Goal: Check status: Check status

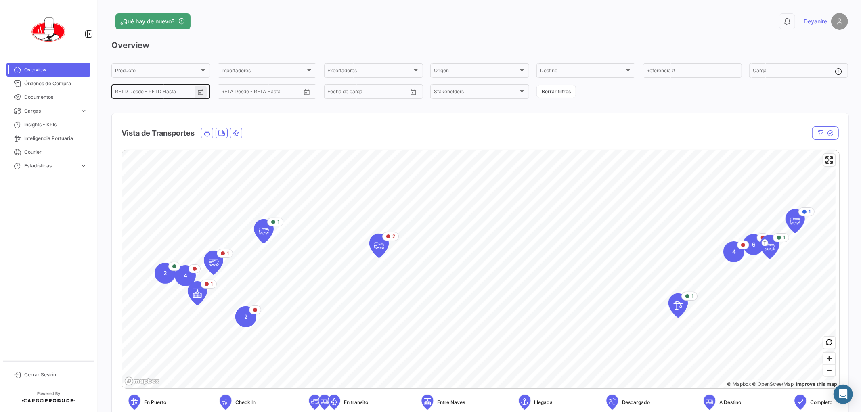
click at [206, 92] on button "Open calendar" at bounding box center [201, 92] width 12 height 12
click at [140, 111] on mat-icon "keyboard_arrow_left" at bounding box center [139, 110] width 10 height 10
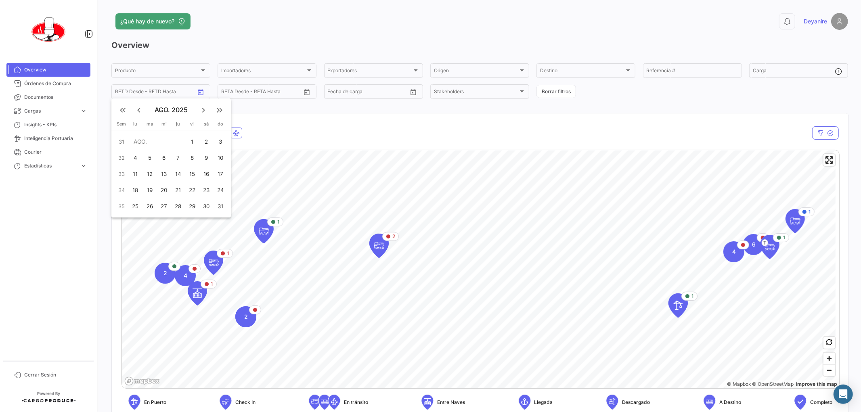
click at [139, 110] on mat-icon "keyboard_arrow_left" at bounding box center [139, 110] width 10 height 10
click at [147, 157] on div "1" at bounding box center [149, 158] width 13 height 15
type input "[DATE]"
click at [147, 155] on div "1" at bounding box center [149, 158] width 13 height 15
type input "[DATE]"
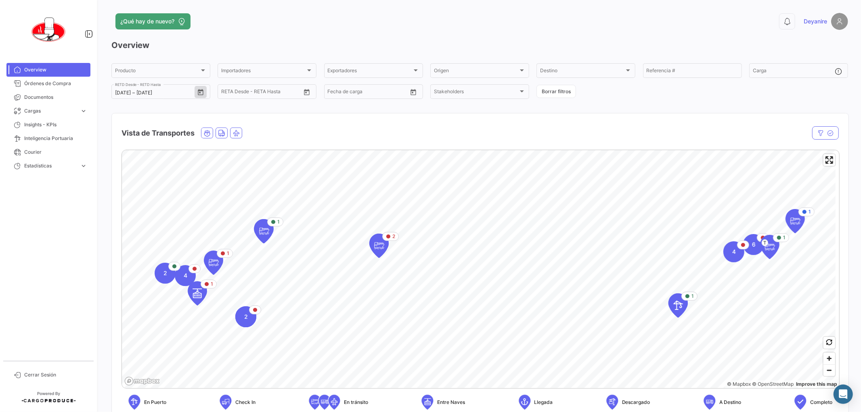
click at [305, 93] on div at bounding box center [430, 206] width 861 height 412
click at [198, 111] on button "keyboard_arrow_right" at bounding box center [203, 110] width 16 height 16
click at [204, 109] on mat-icon "keyboard_arrow_right" at bounding box center [204, 110] width 10 height 10
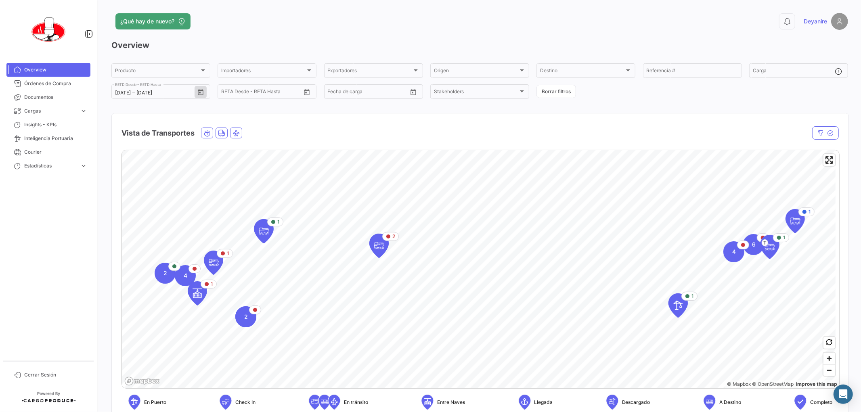
click at [220, 111] on mat-icon "keyboard_double_arrow_right" at bounding box center [220, 110] width 10 height 10
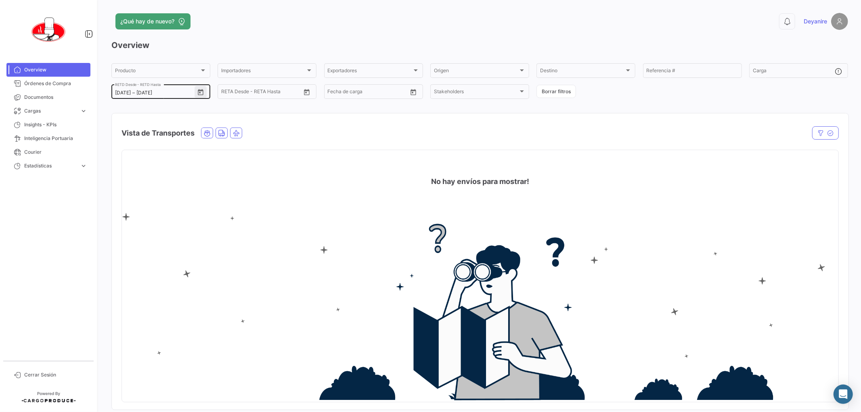
click at [203, 91] on icon "Open calendar" at bounding box center [200, 92] width 7 height 7
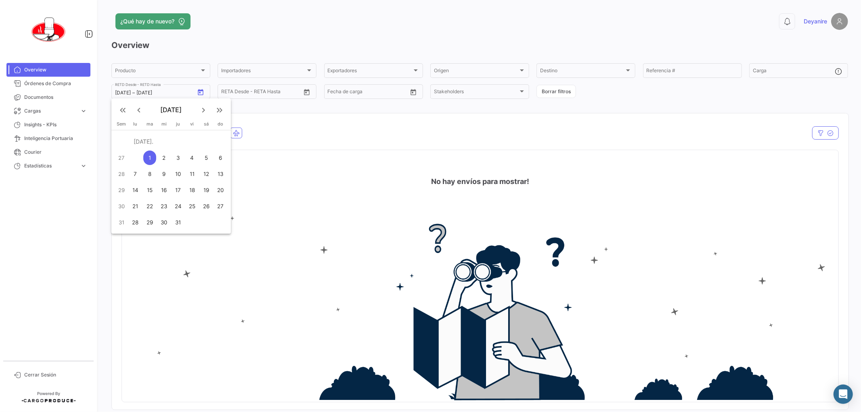
click at [148, 155] on div "1" at bounding box center [149, 158] width 13 height 15
click at [204, 110] on mat-icon "keyboard_arrow_right" at bounding box center [204, 110] width 10 height 10
click at [178, 172] on div "11" at bounding box center [178, 174] width 13 height 15
type input "[DATE]"
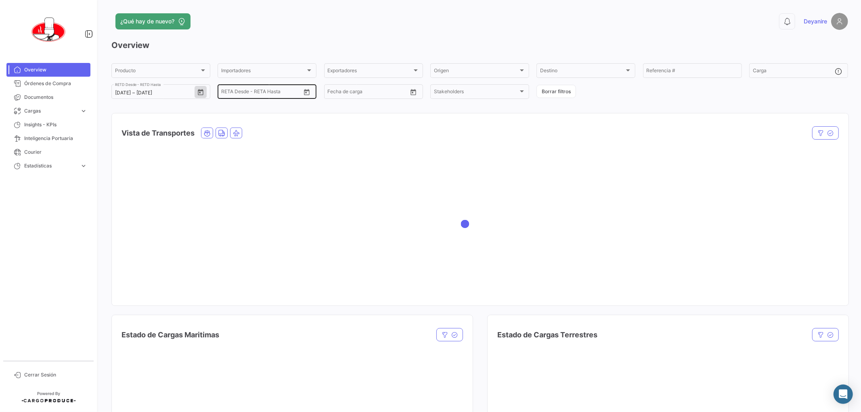
click at [305, 90] on icon "Open calendar" at bounding box center [307, 92] width 6 height 6
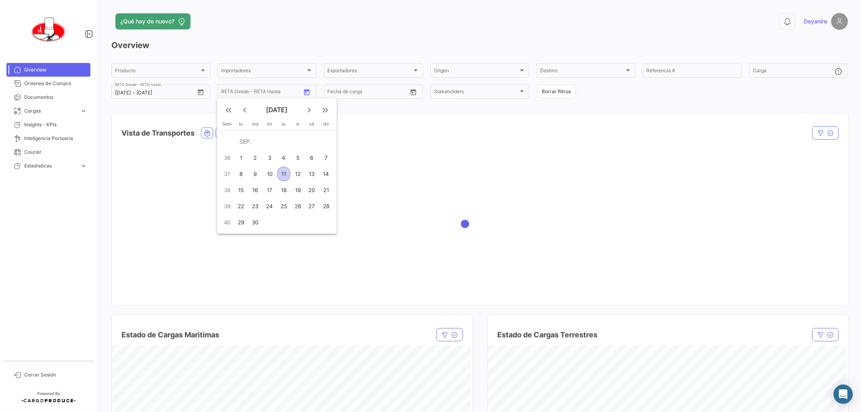
click at [245, 112] on mat-icon "keyboard_arrow_left" at bounding box center [245, 110] width 10 height 10
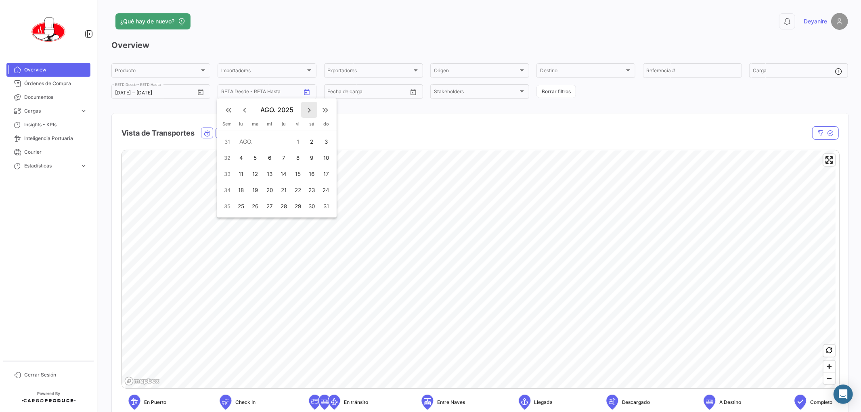
click at [309, 105] on mat-icon "keyboard_arrow_right" at bounding box center [309, 110] width 10 height 10
click at [244, 107] on mat-icon "keyboard_arrow_left" at bounding box center [245, 110] width 10 height 10
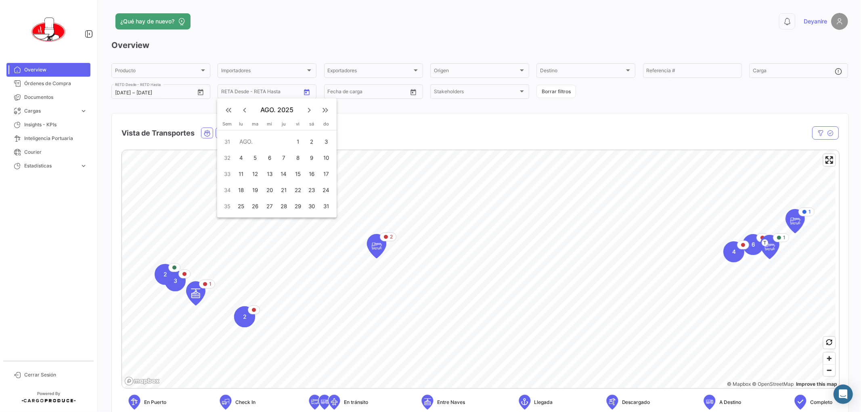
click at [297, 137] on div "1" at bounding box center [297, 141] width 13 height 15
click at [244, 109] on mat-icon "keyboard_arrow_left" at bounding box center [245, 110] width 10 height 10
click at [257, 153] on tbody "[DATE] 1 2 3 4 5 6 28 7 8 9 10 11 12 13 29 14 15 16 17 18 19 20 30 21 22 23 24 …" at bounding box center [276, 182] width 113 height 97
click at [253, 155] on div "1" at bounding box center [255, 158] width 13 height 15
type input "[DATE]"
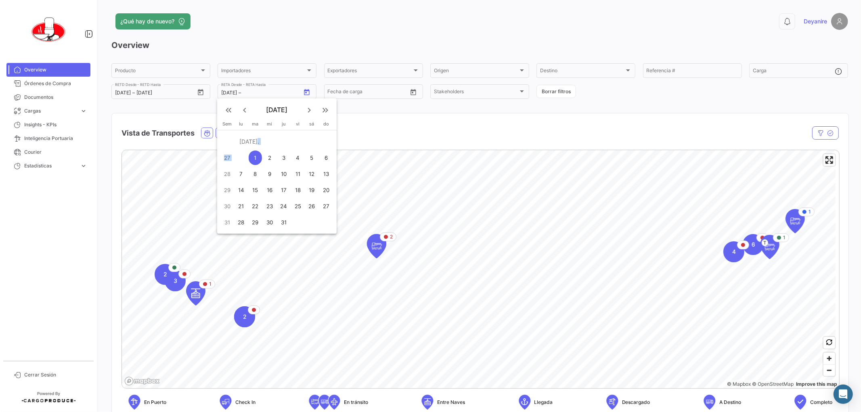
click at [305, 108] on mat-icon "keyboard_arrow_right" at bounding box center [309, 110] width 10 height 10
click at [255, 218] on div "30" at bounding box center [255, 222] width 13 height 15
type input "[DATE]"
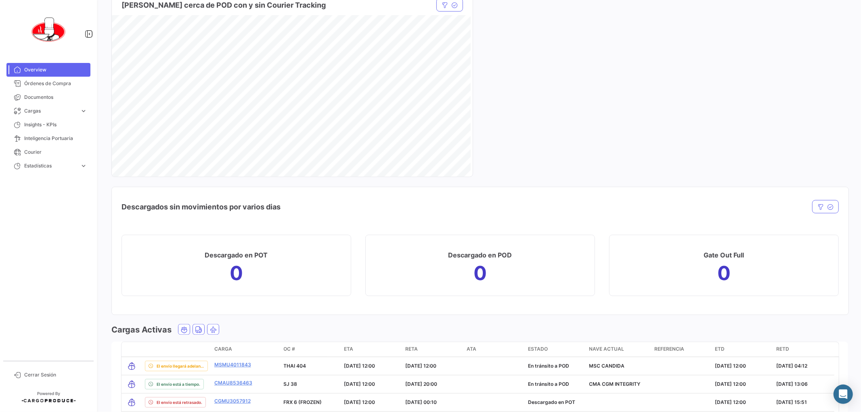
scroll to position [1030, 0]
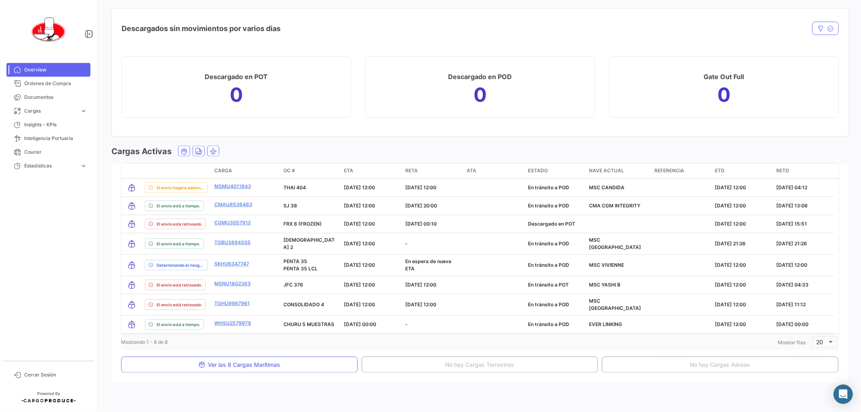
click at [412, 170] on span "RETA" at bounding box center [411, 170] width 13 height 7
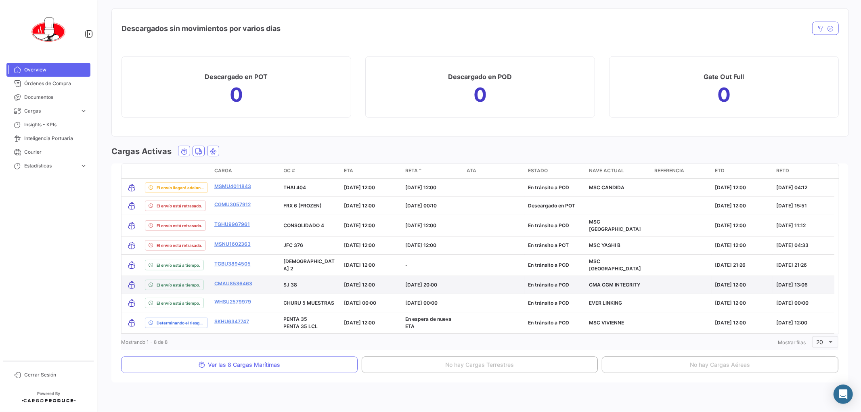
drag, startPoint x: 472, startPoint y: 244, endPoint x: 462, endPoint y: 287, distance: 44.0
click at [462, 287] on datatable-body-cell "[DATE] 20:00" at bounding box center [432, 285] width 61 height 18
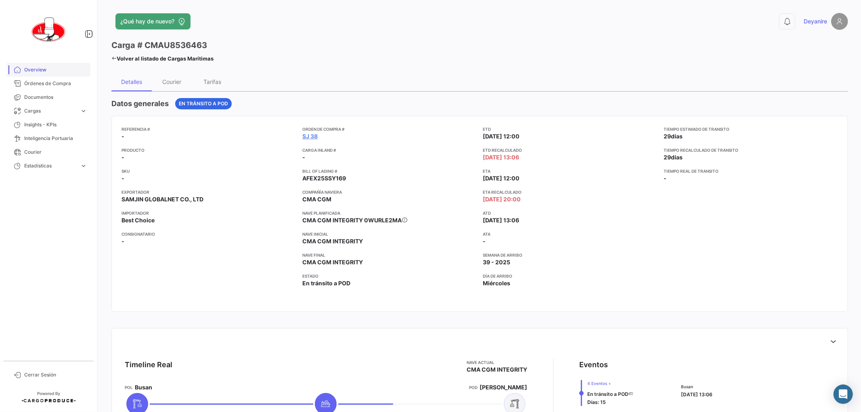
click at [41, 70] on span "Overview" at bounding box center [55, 69] width 63 height 7
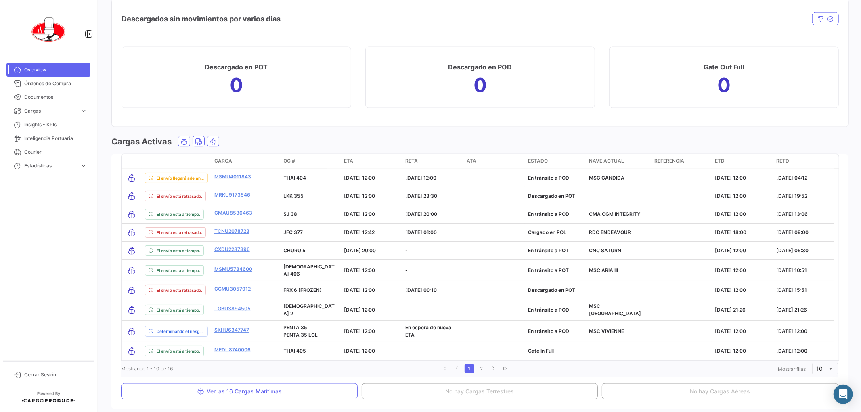
scroll to position [1067, 0]
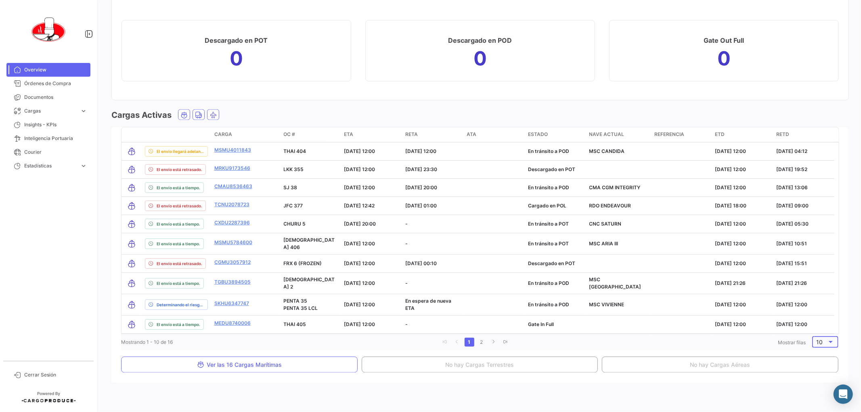
click at [827, 339] on div at bounding box center [830, 342] width 7 height 6
click at [809, 355] on mat-option "20" at bounding box center [823, 353] width 36 height 17
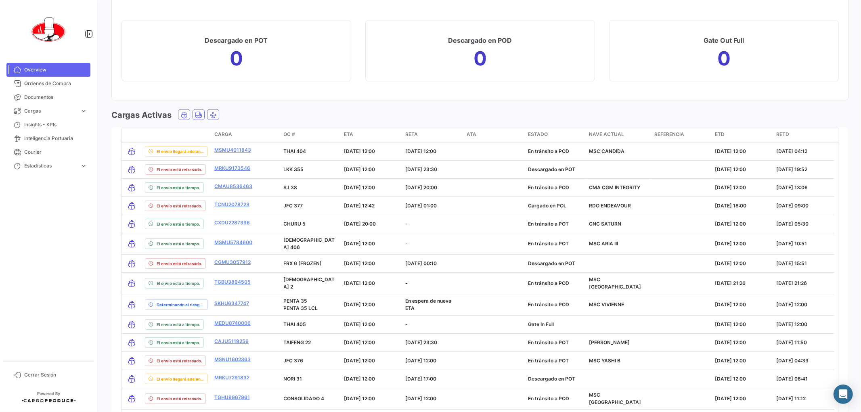
click at [415, 136] on span "RETA" at bounding box center [411, 134] width 13 height 7
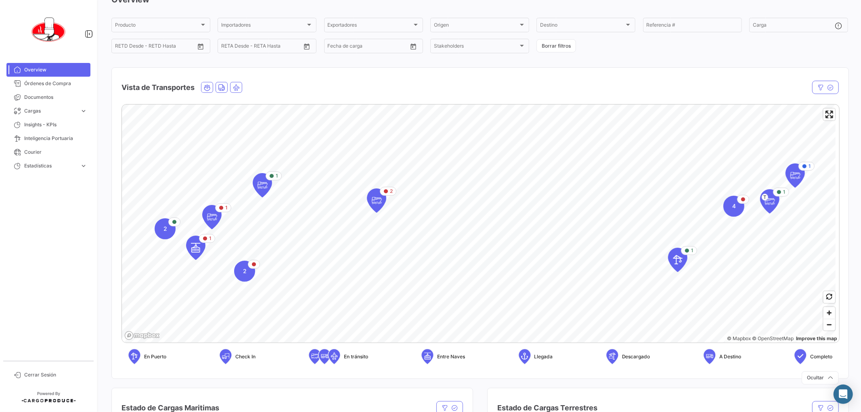
scroll to position [0, 0]
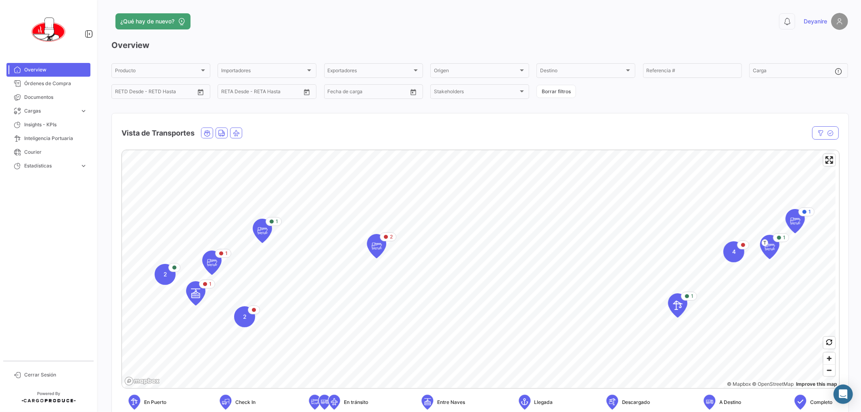
click at [837, 22] on img at bounding box center [839, 21] width 17 height 17
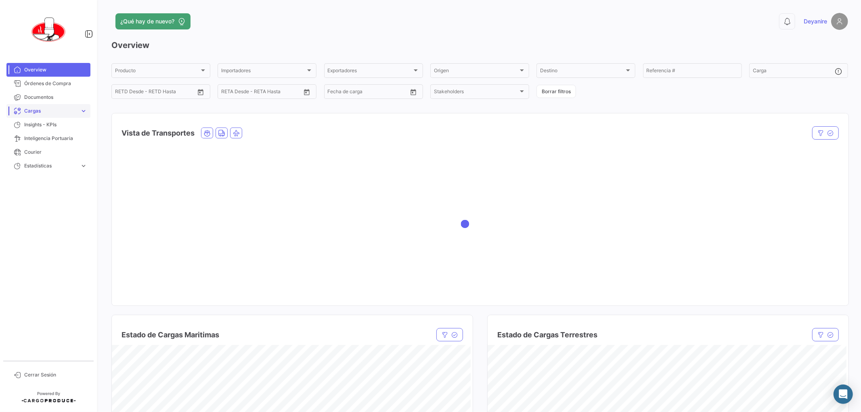
click at [38, 113] on span "Cargas" at bounding box center [50, 110] width 52 height 7
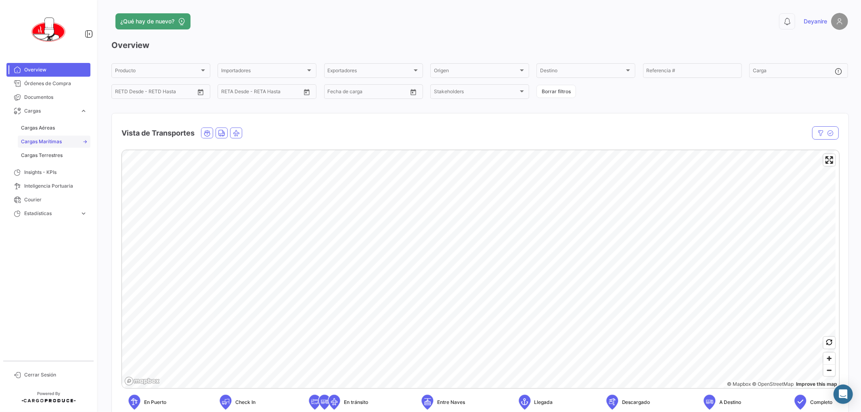
click at [63, 146] on link "Cargas Marítimas" at bounding box center [54, 142] width 73 height 12
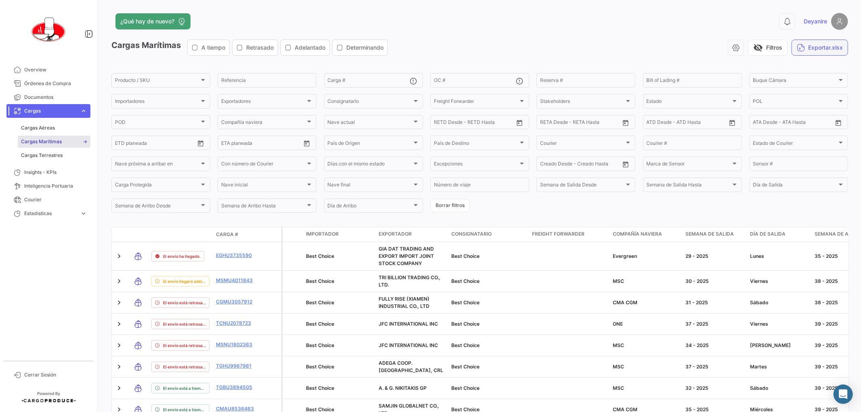
click at [803, 50] on button "Exportar.xlsx" at bounding box center [819, 48] width 56 height 16
click at [42, 108] on span "Cargas" at bounding box center [50, 110] width 52 height 7
click at [37, 109] on span "Cargas" at bounding box center [50, 110] width 52 height 7
click at [33, 69] on span "Overview" at bounding box center [55, 69] width 63 height 7
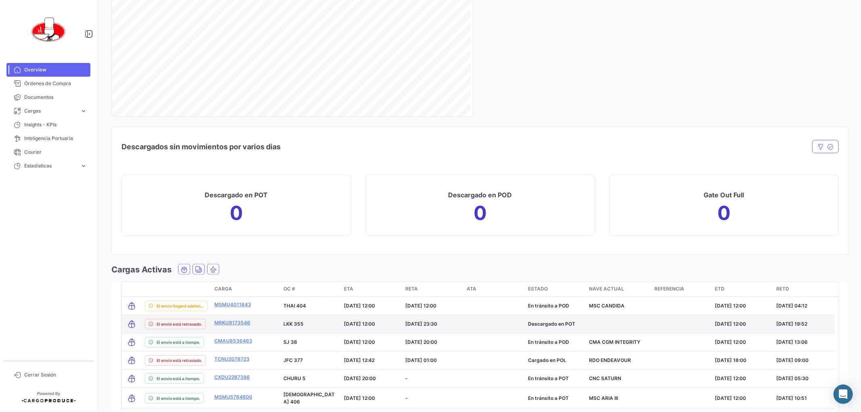
scroll to position [1067, 0]
